Goal: Task Accomplishment & Management: Manage account settings

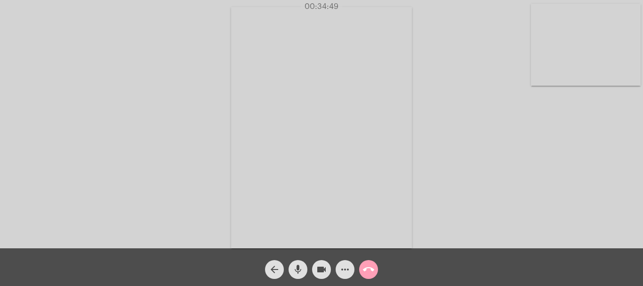
click at [372, 269] on mat-icon "call_end" at bounding box center [368, 269] width 11 height 11
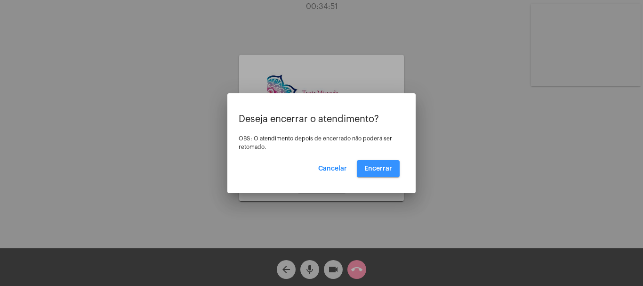
click at [375, 169] on span "Encerrar" at bounding box center [378, 168] width 28 height 7
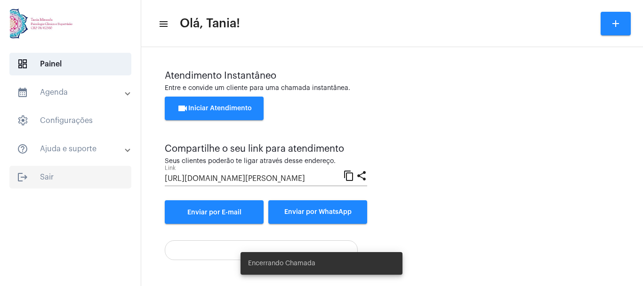
click at [47, 178] on span "logout Sair" at bounding box center [70, 177] width 122 height 23
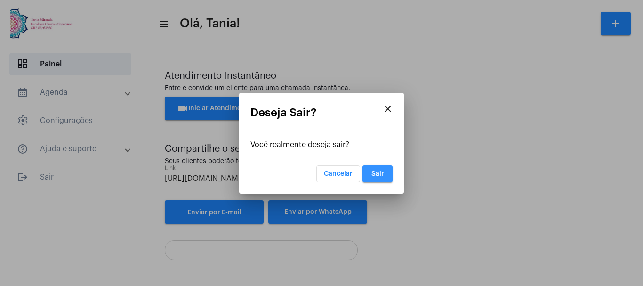
click at [379, 169] on button "Sair" at bounding box center [377, 173] width 30 height 17
